Goal: Share content: Share content

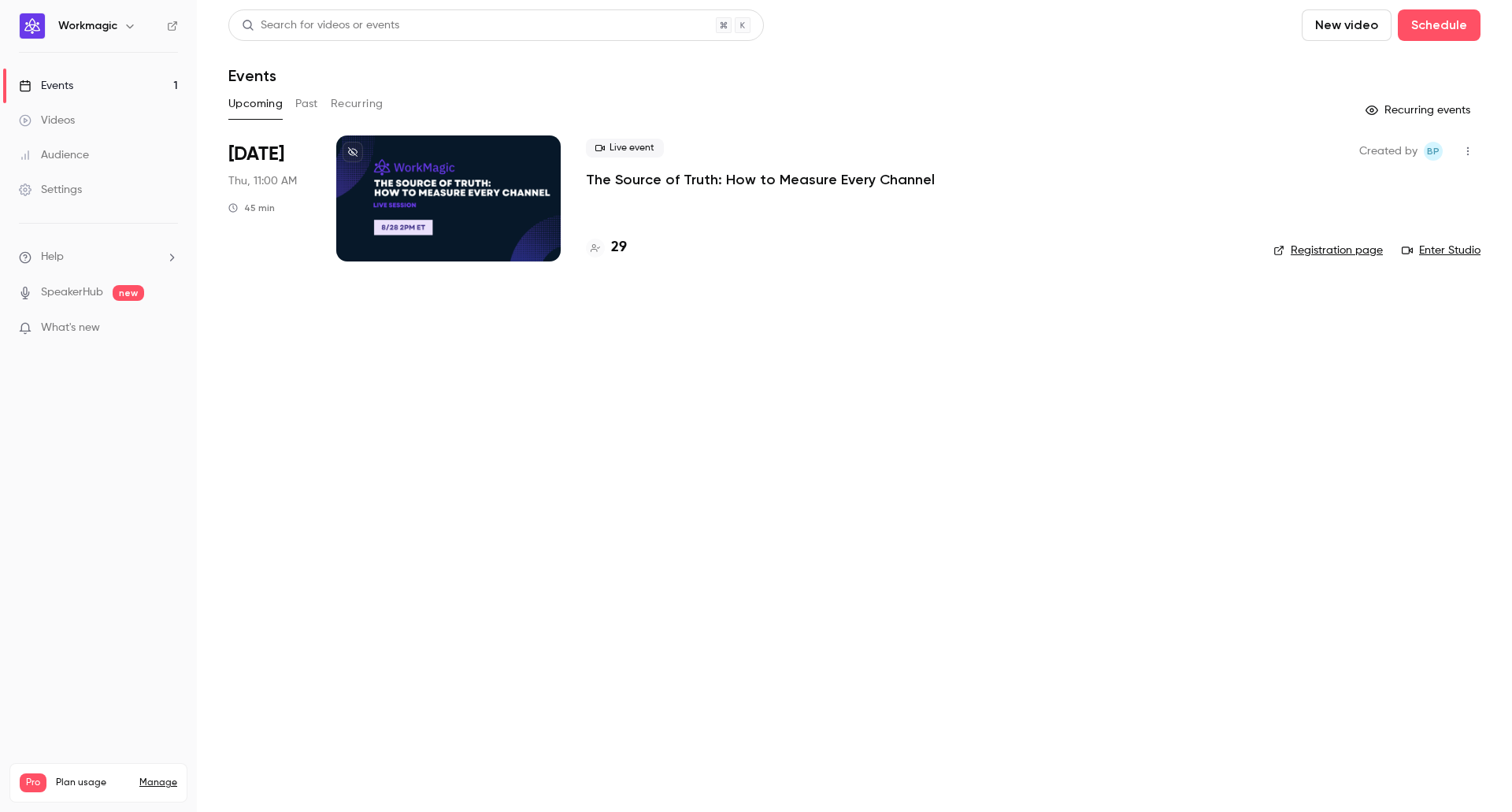
click at [676, 181] on p "The Source of Truth: How to Measure Every Channel" at bounding box center [760, 179] width 349 height 19
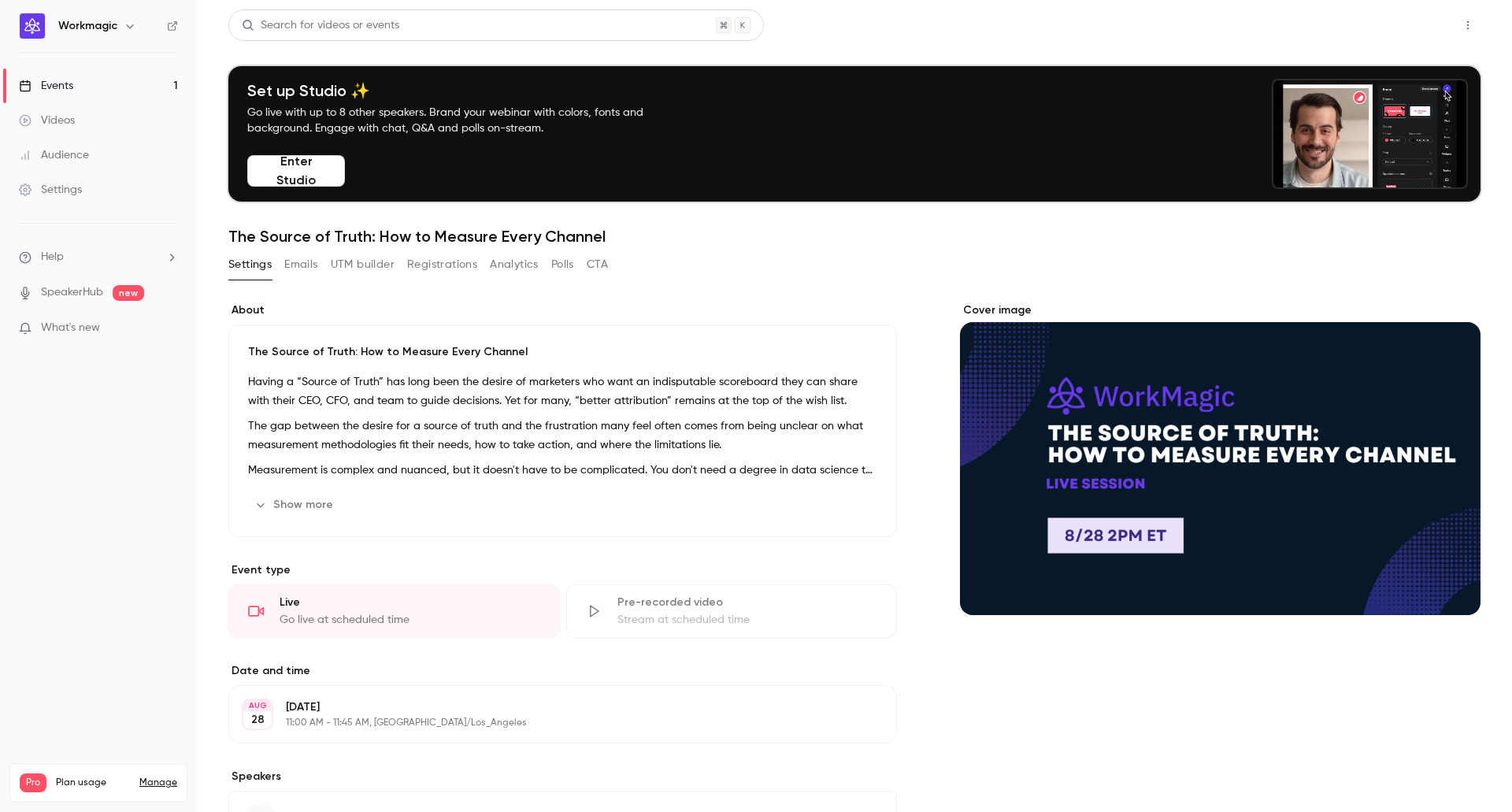
click at [1393, 19] on button "Share" at bounding box center [1412, 25] width 62 height 32
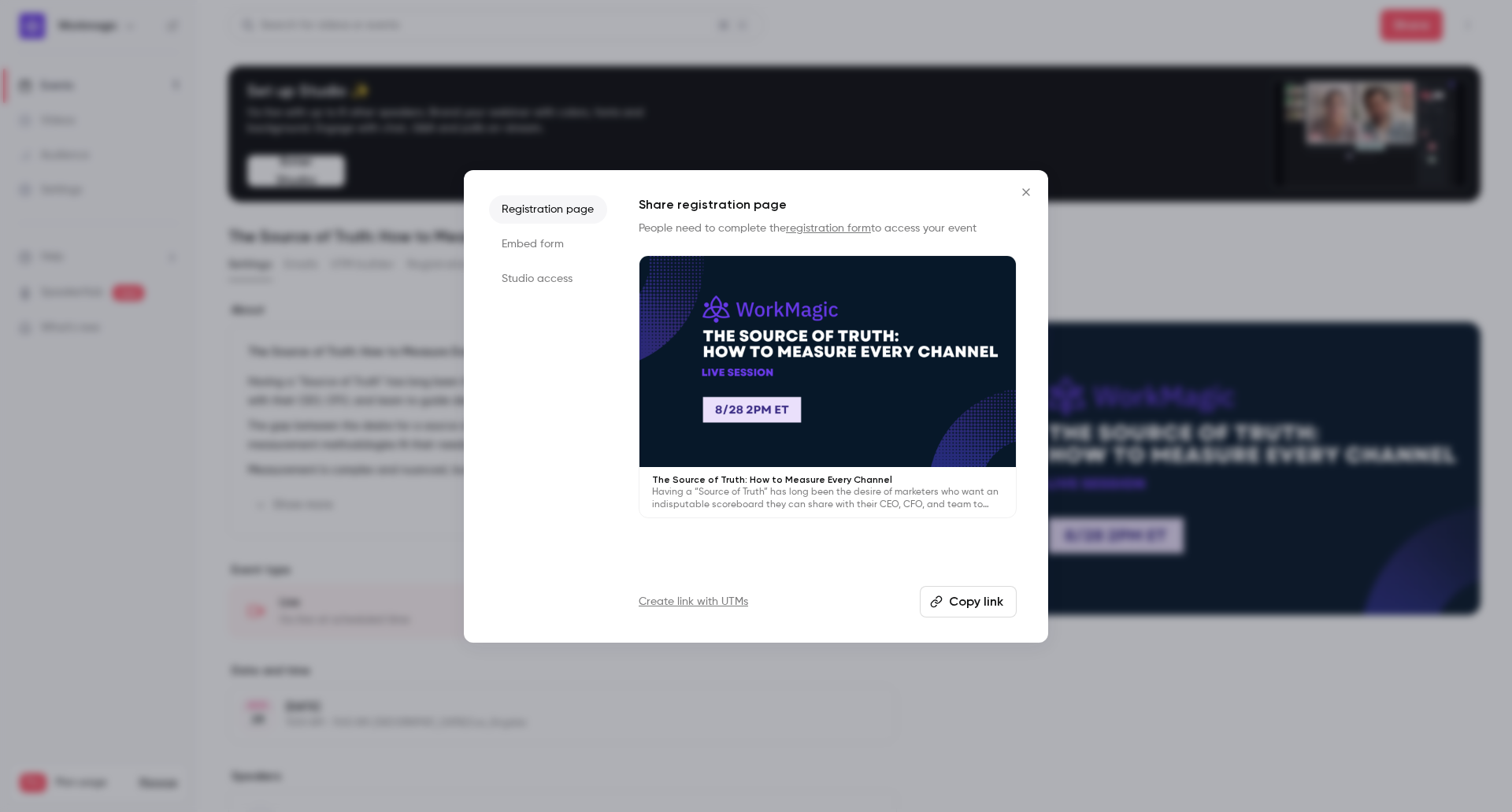
click at [955, 610] on button "Copy link" at bounding box center [968, 601] width 97 height 32
click at [1028, 190] on icon "Close" at bounding box center [1026, 191] width 7 height 7
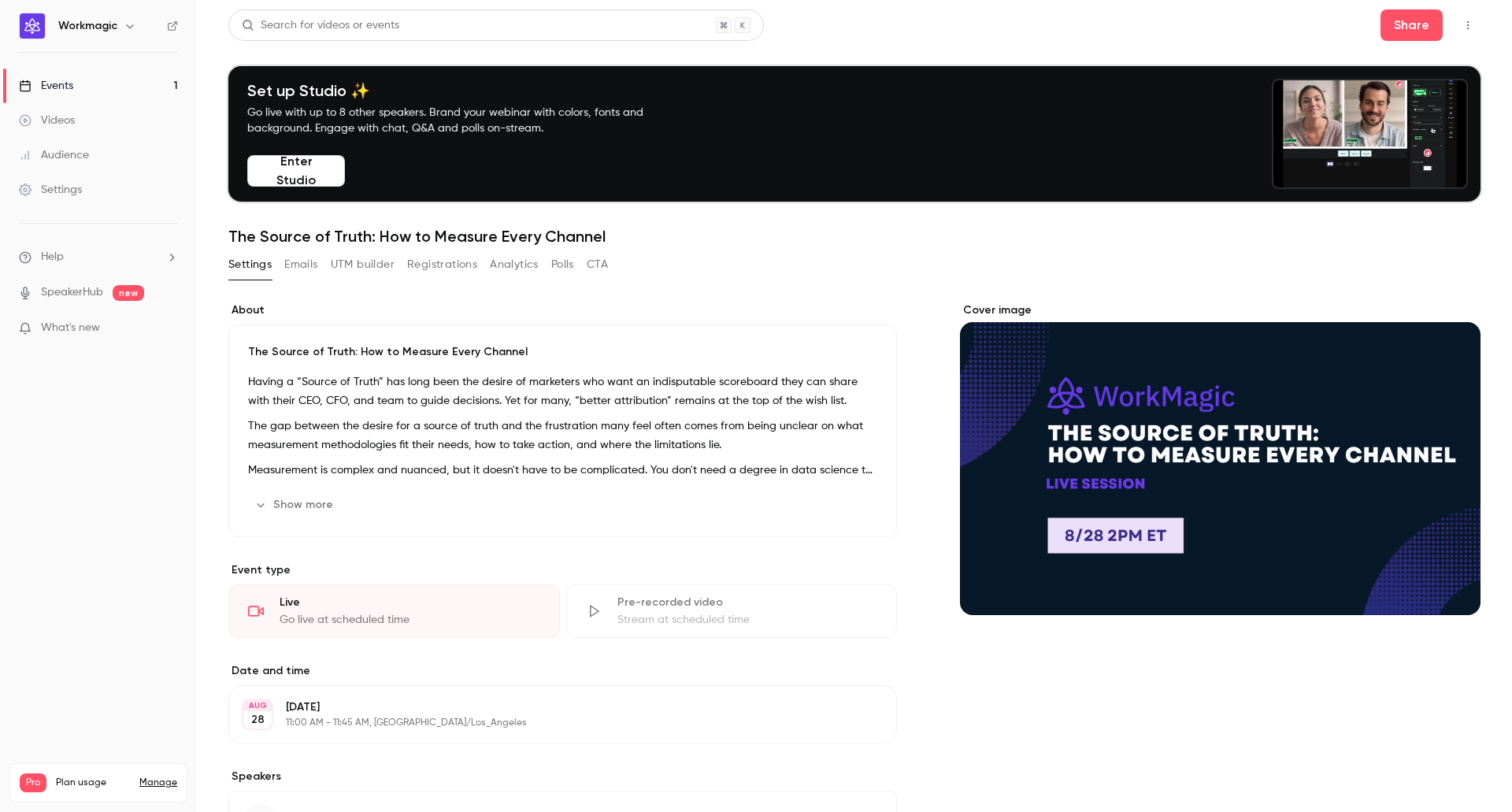
click at [310, 270] on button "Emails" at bounding box center [301, 265] width 33 height 25
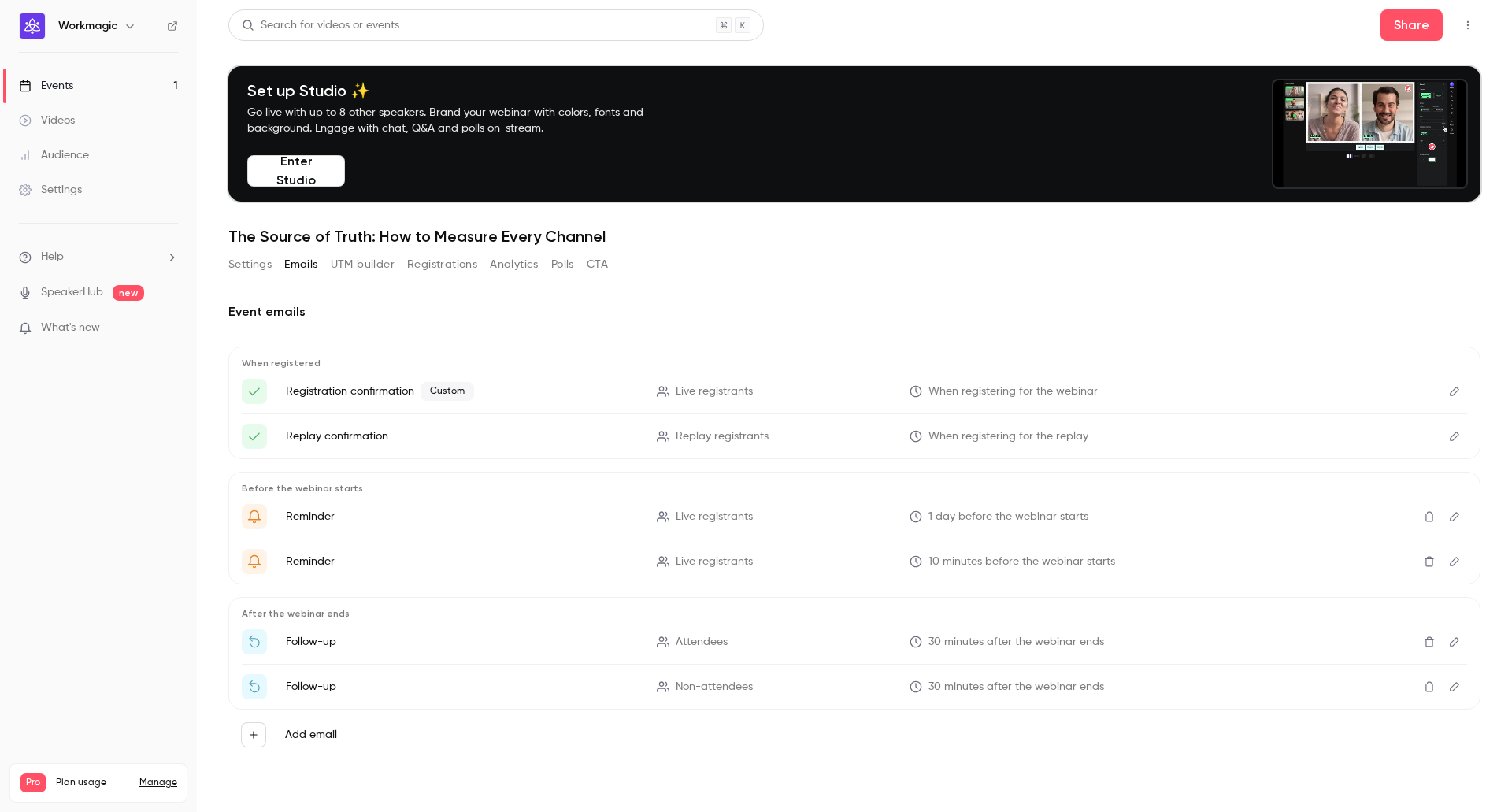
click at [446, 268] on button "Registrations" at bounding box center [443, 265] width 70 height 25
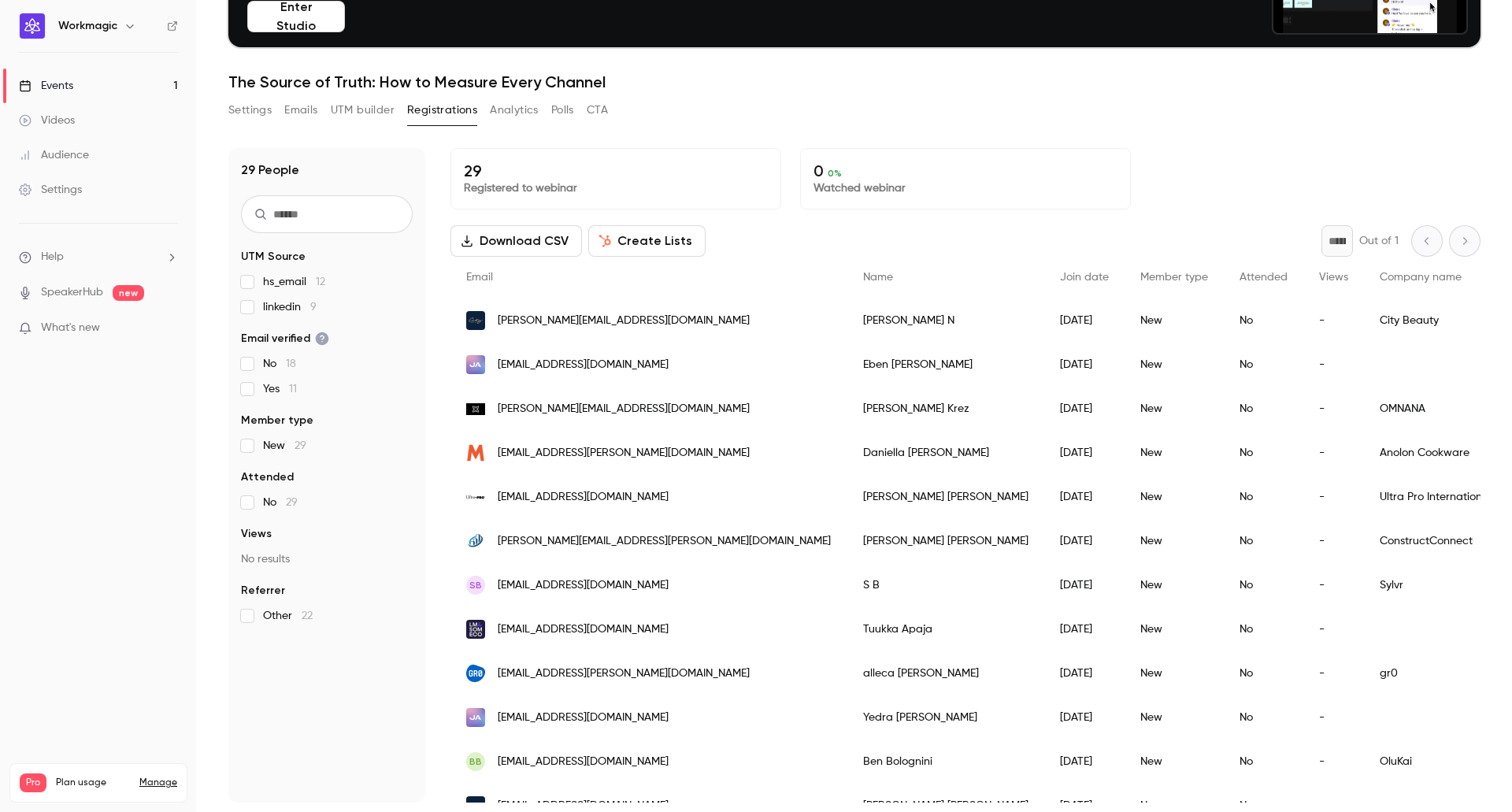
click at [486, 239] on button "Download CSV" at bounding box center [516, 241] width 132 height 32
